Goal: Find specific page/section: Find specific page/section

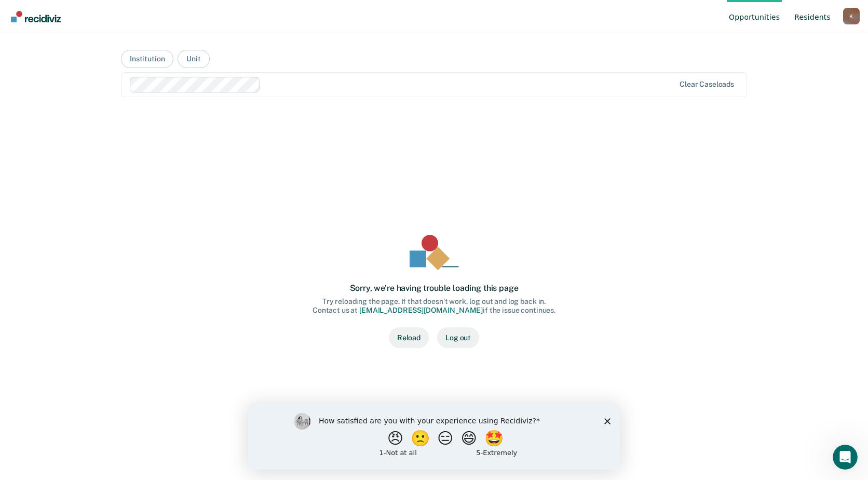
click at [812, 17] on link "Resident s" at bounding box center [813, 16] width 41 height 33
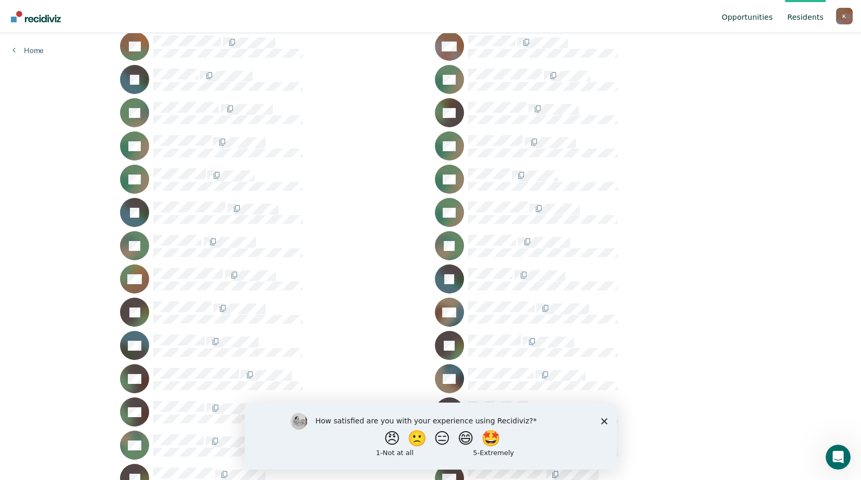
scroll to position [13477, 0]
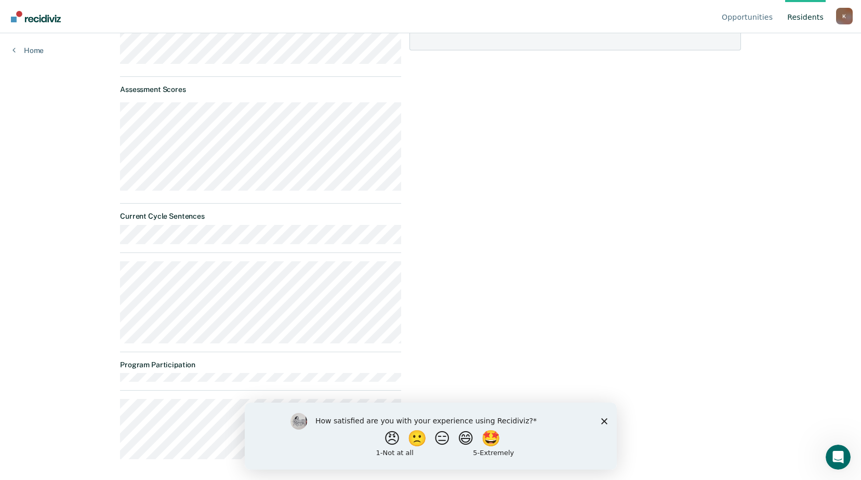
scroll to position [151, 0]
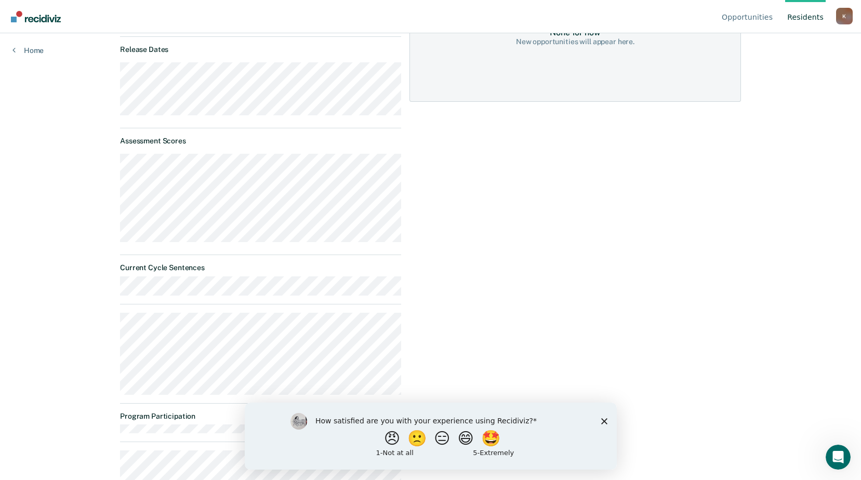
click at [598, 418] on div "How satisfied are you with your experience using Recidiviz? 😠 🙁 😑 😄 🤩 1 - Not a…" at bounding box center [430, 435] width 372 height 67
click at [602, 422] on polygon "Close survey" at bounding box center [603, 421] width 6 height 6
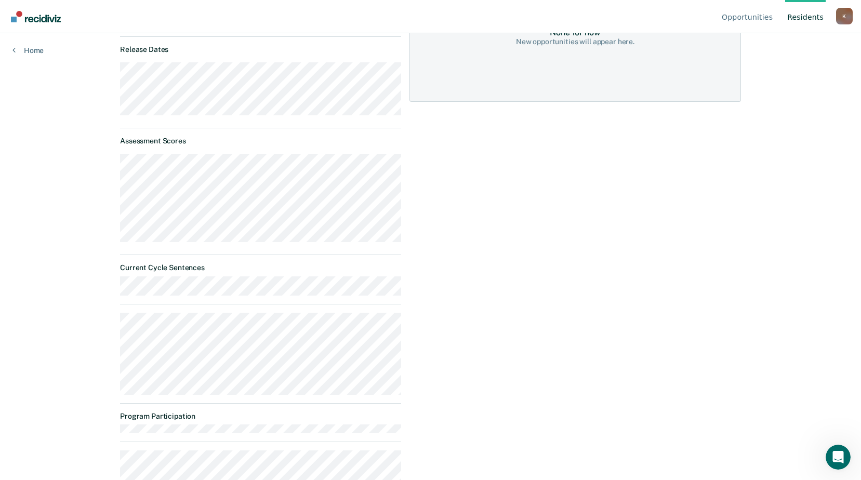
scroll to position [203, 0]
